Goal: Task Accomplishment & Management: Complete application form

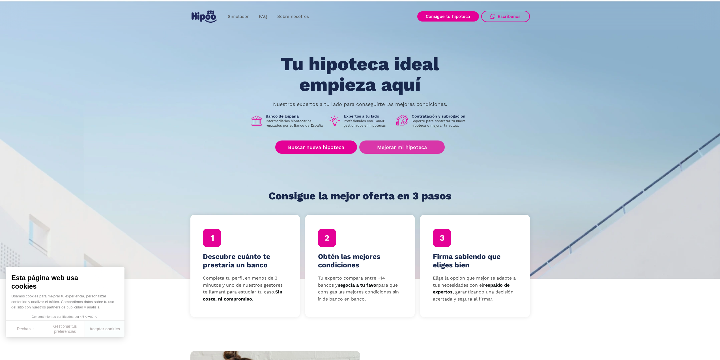
click at [404, 146] on link "Mejorar mi hipoteca" at bounding box center [401, 146] width 85 height 13
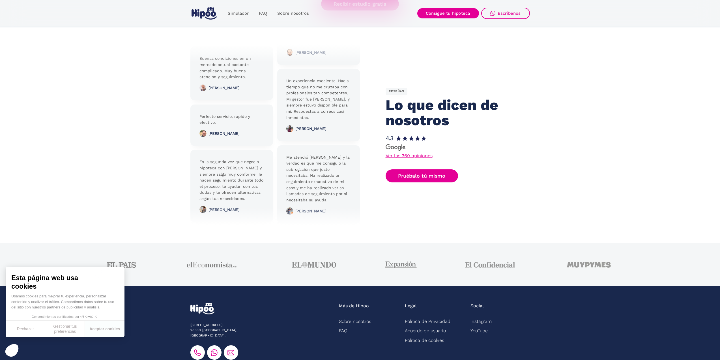
scroll to position [1254, 0]
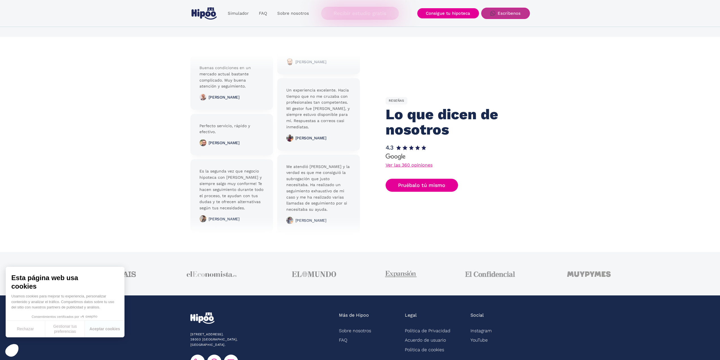
click at [506, 13] on div "Escríbenos" at bounding box center [509, 13] width 23 height 5
click at [106, 329] on button "Aceptar cookies" at bounding box center [105, 328] width 40 height 17
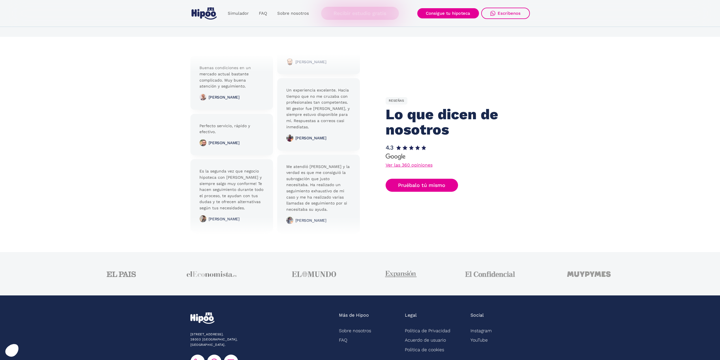
drag, startPoint x: 288, startPoint y: 166, endPoint x: 328, endPoint y: 203, distance: 54.5
click at [328, 203] on div at bounding box center [275, 144] width 170 height 181
